Goal: Information Seeking & Learning: Learn about a topic

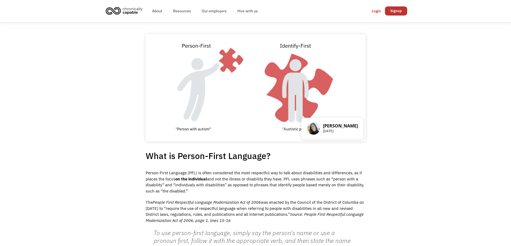
click at [128, 9] on img "home" at bounding box center [124, 11] width 40 height 12
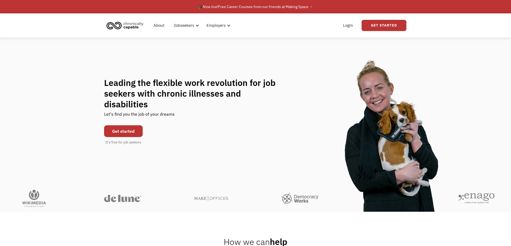
click at [47, 61] on div "Leading the flexible work revolution for job seekers with chronic illnesses and…" at bounding box center [255, 112] width 511 height 148
